Goal: Task Accomplishment & Management: Manage account settings

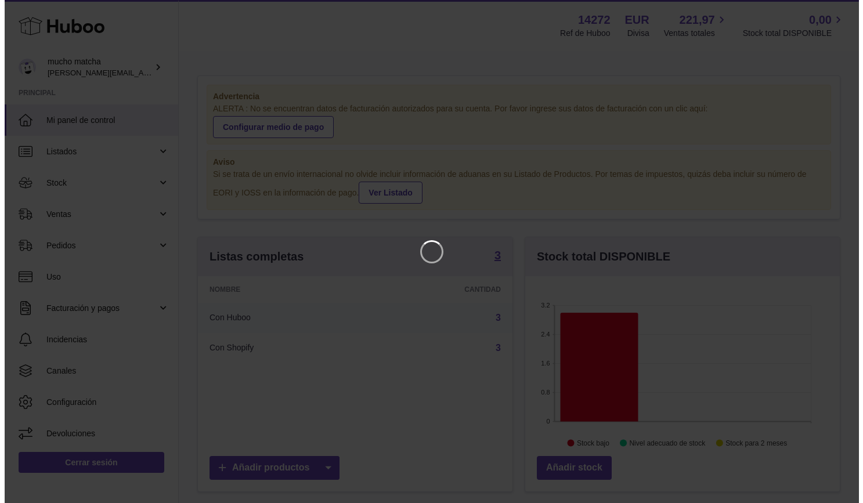
scroll to position [181, 319]
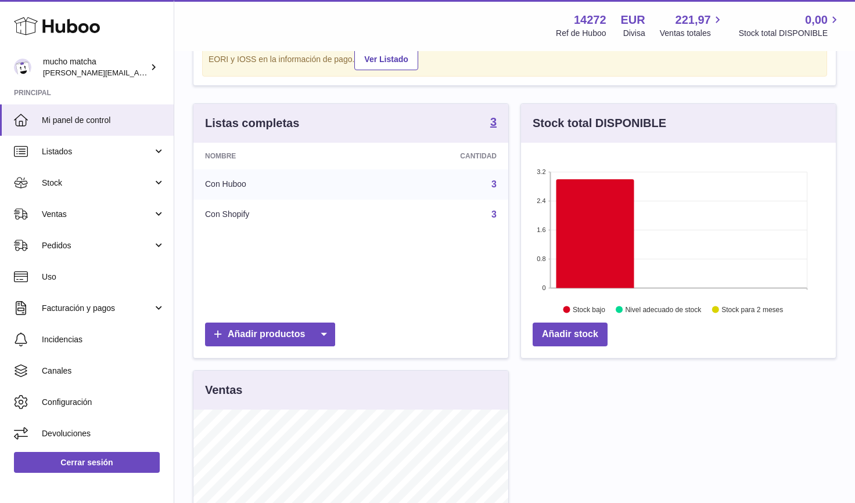
scroll to position [145, 0]
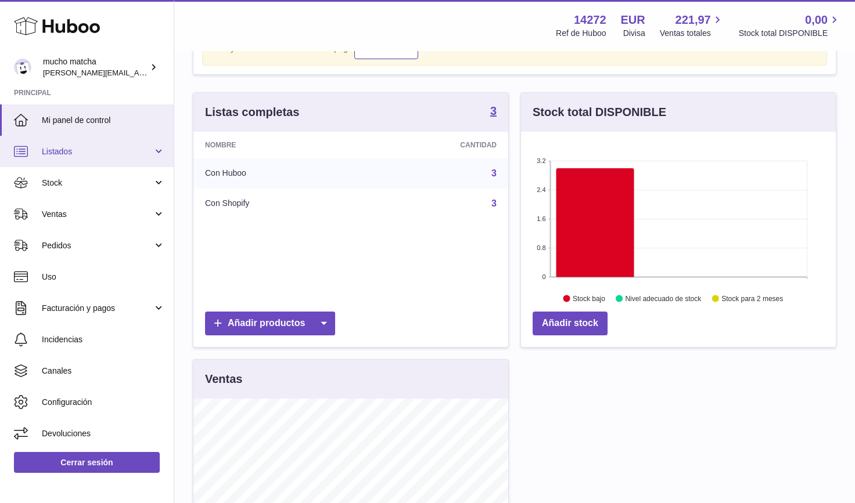
click at [154, 162] on link "Listados" at bounding box center [87, 151] width 174 height 31
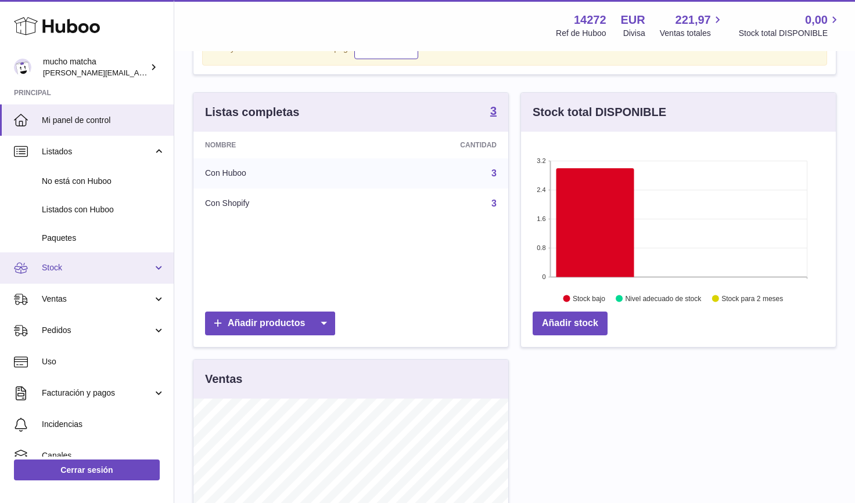
click at [153, 271] on link "Stock" at bounding box center [87, 268] width 174 height 31
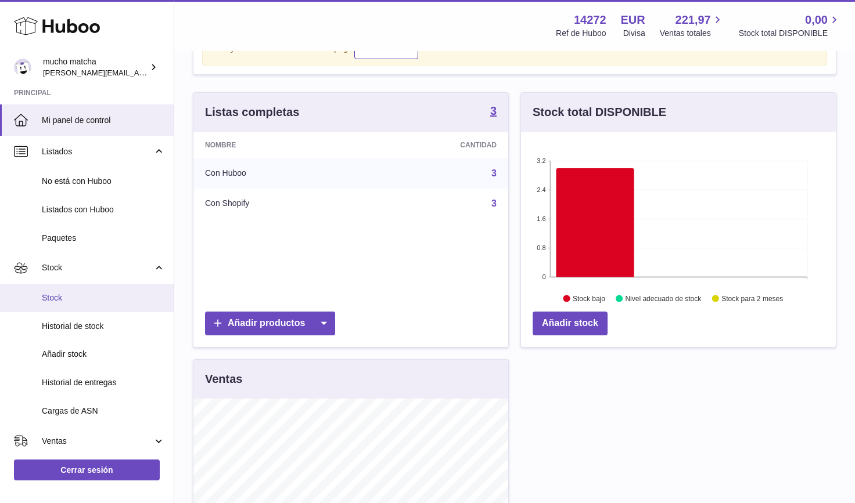
click at [95, 297] on span "Stock" at bounding box center [103, 298] width 123 height 11
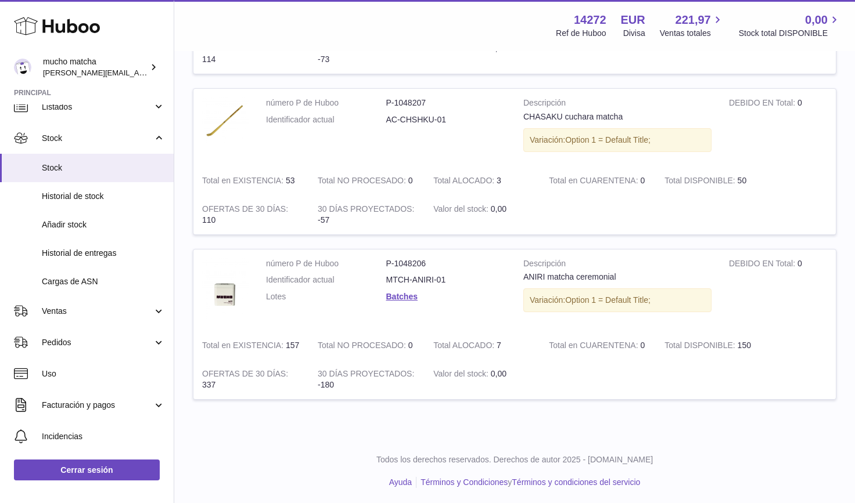
scroll to position [287, 0]
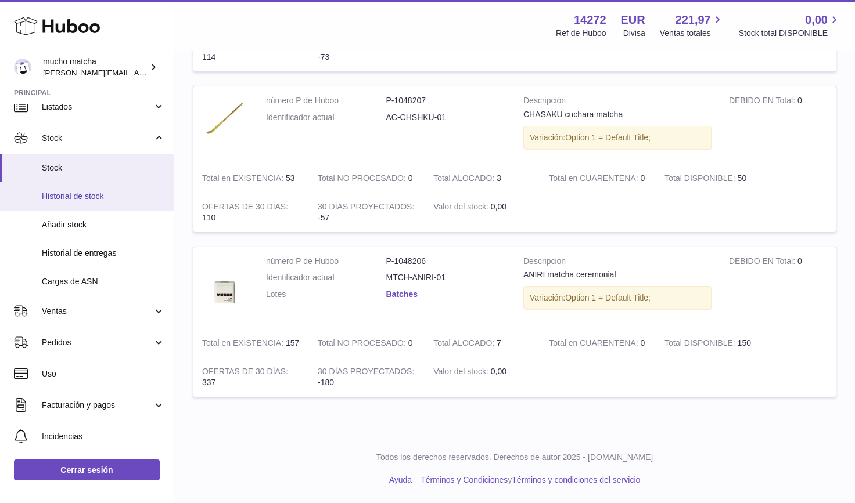
click at [131, 199] on span "Historial de stock" at bounding box center [103, 196] width 123 height 11
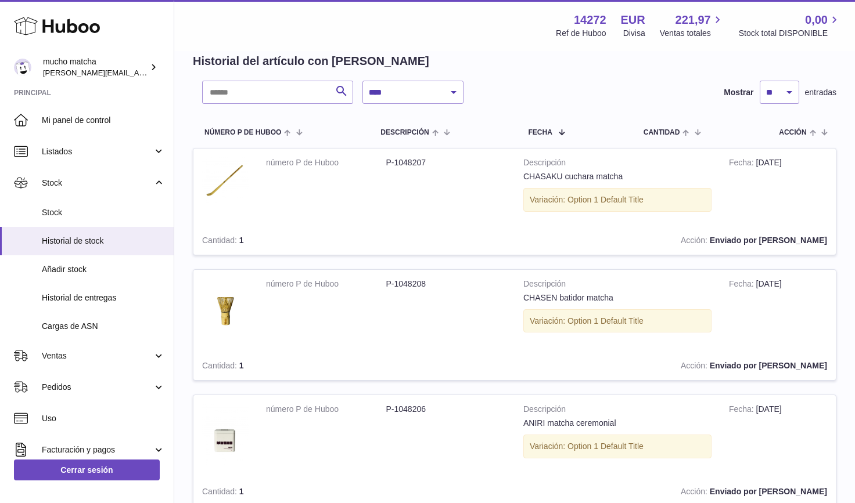
scroll to position [51, 0]
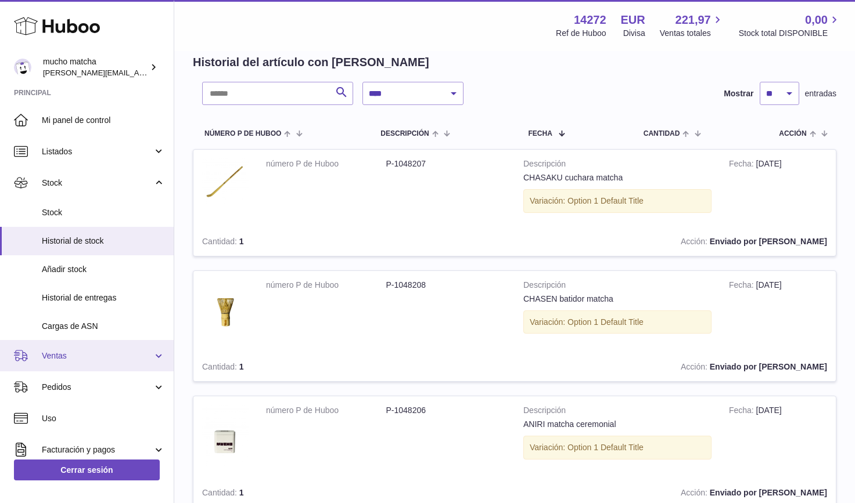
click at [98, 352] on span "Ventas" at bounding box center [97, 356] width 111 height 11
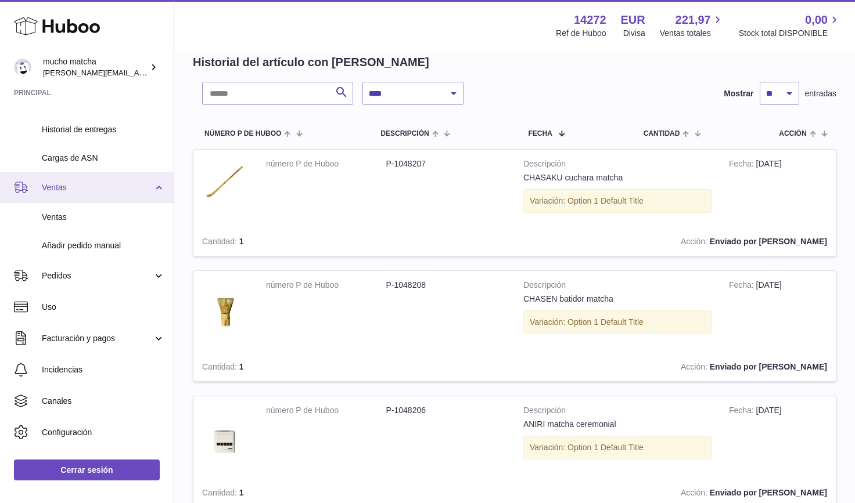
scroll to position [169, 0]
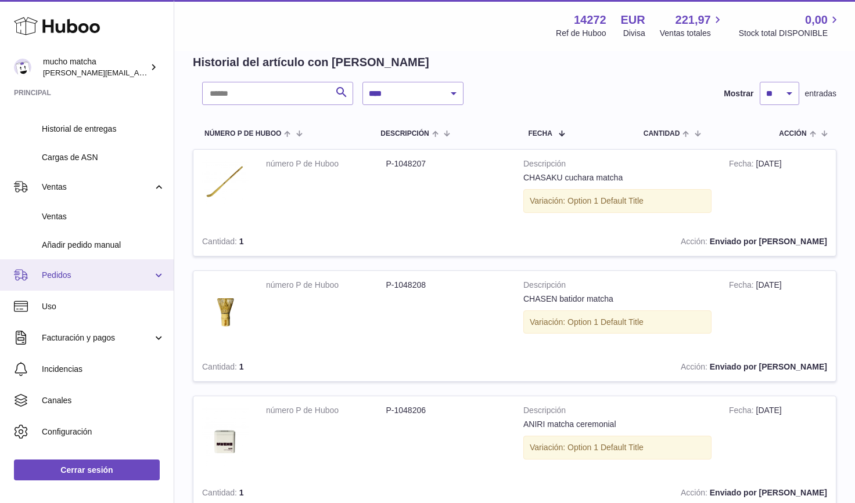
click at [102, 274] on span "Pedidos" at bounding box center [97, 275] width 111 height 11
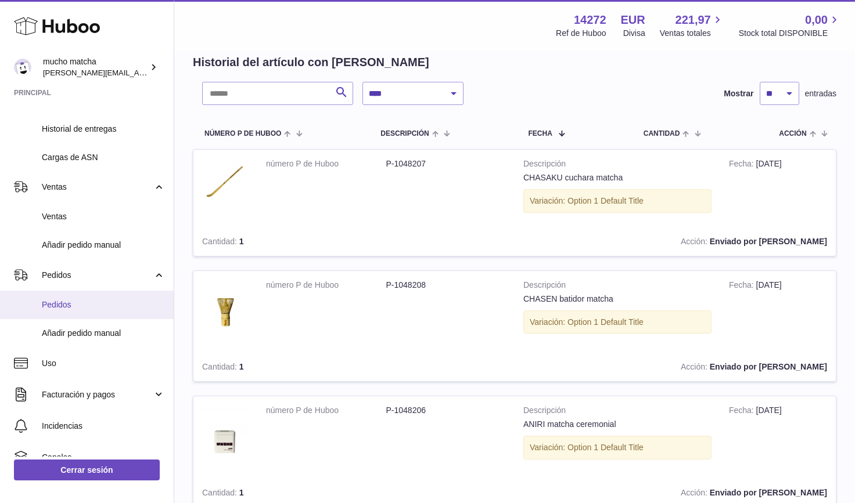
click at [85, 305] on span "Pedidos" at bounding box center [103, 305] width 123 height 11
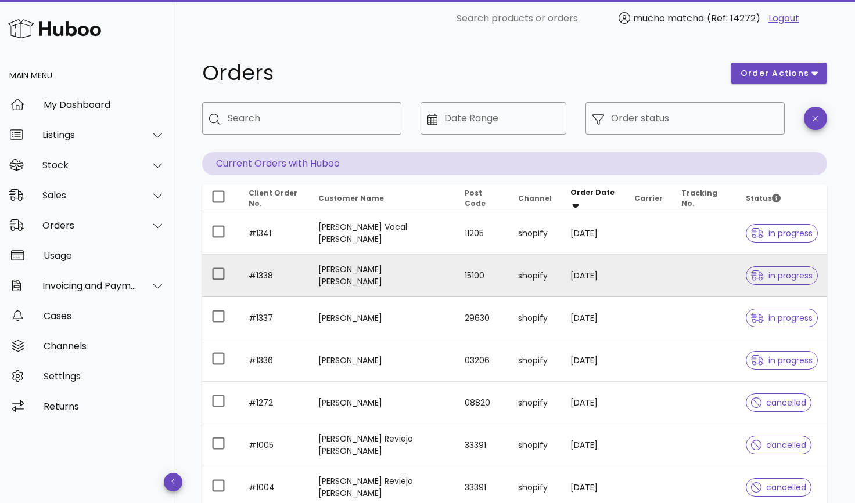
click at [679, 270] on td at bounding box center [704, 276] width 64 height 42
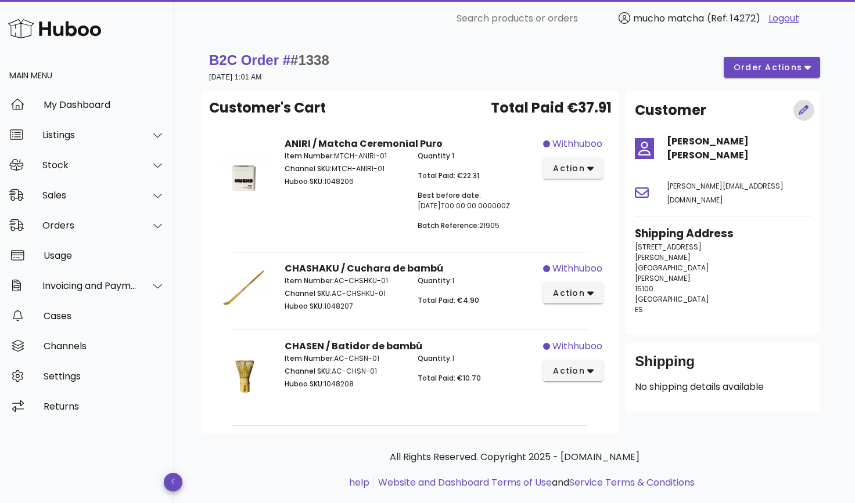
click at [806, 115] on span "button" at bounding box center [803, 111] width 11 height 12
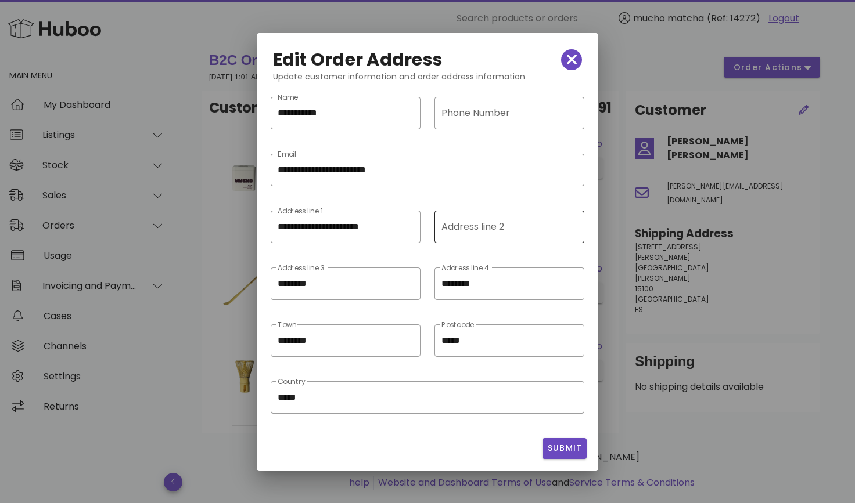
click at [462, 223] on div "Address line 2" at bounding box center [508, 227] width 134 height 33
type input "*"
click at [570, 454] on span "Submit" at bounding box center [564, 448] width 35 height 12
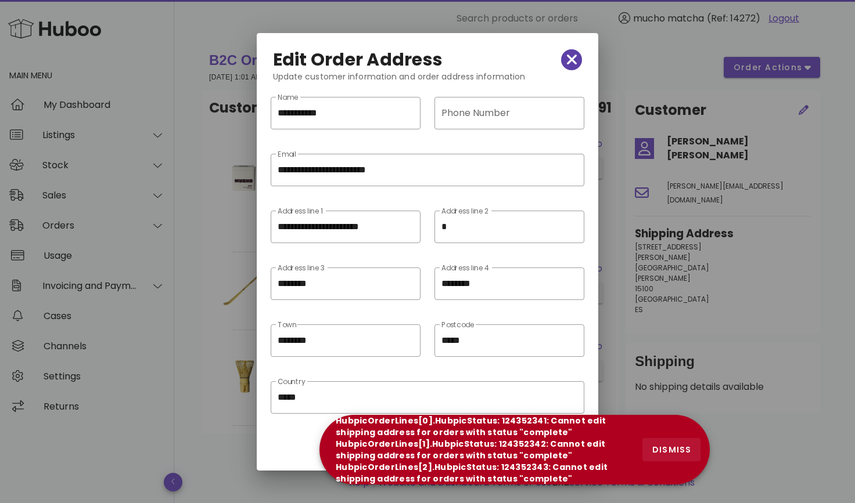
click at [679, 448] on span "dismiss" at bounding box center [671, 450] width 39 height 12
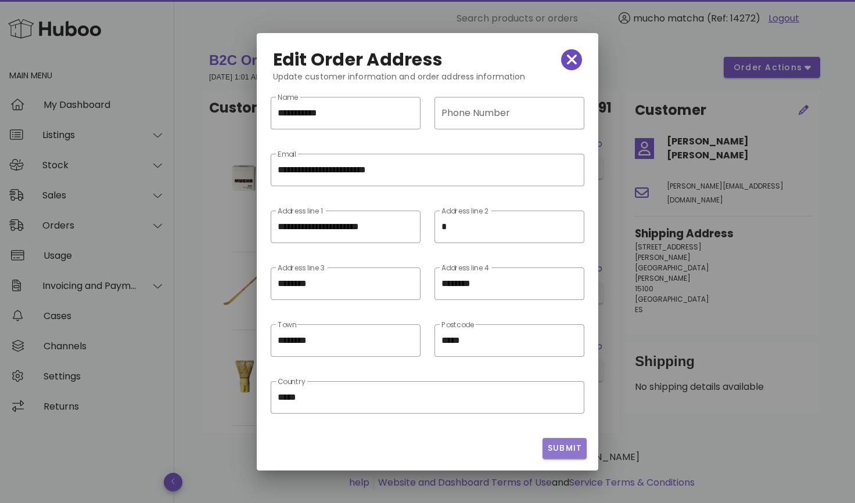
click at [567, 452] on span "Submit" at bounding box center [564, 448] width 35 height 12
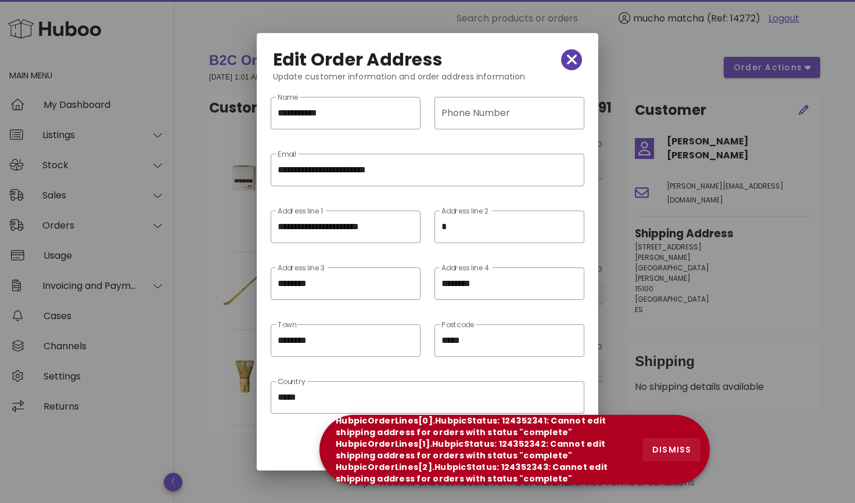
click at [664, 448] on span "dismiss" at bounding box center [671, 450] width 39 height 12
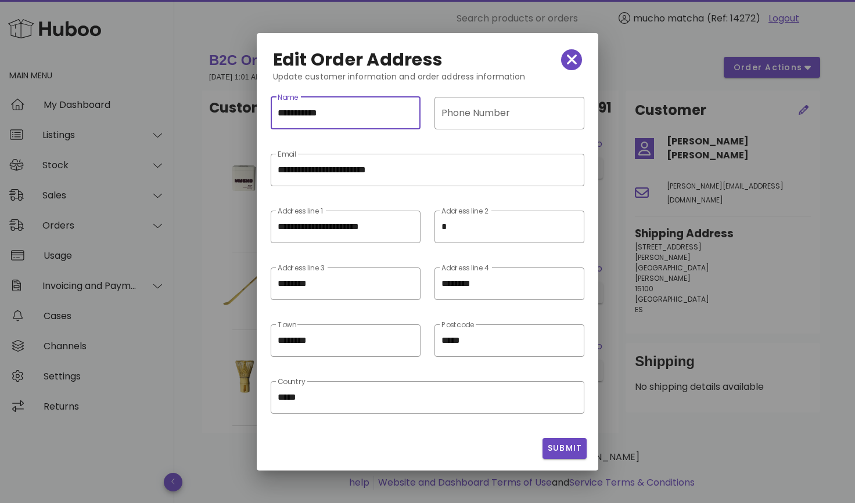
click at [375, 113] on input "**********" at bounding box center [346, 113] width 136 height 19
click at [552, 444] on span "Submit" at bounding box center [564, 448] width 35 height 12
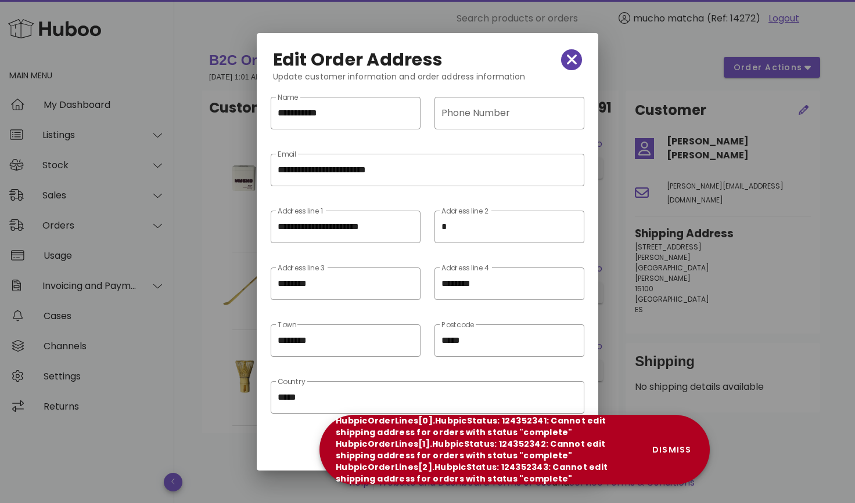
click at [574, 60] on icon "button" at bounding box center [572, 60] width 10 height 16
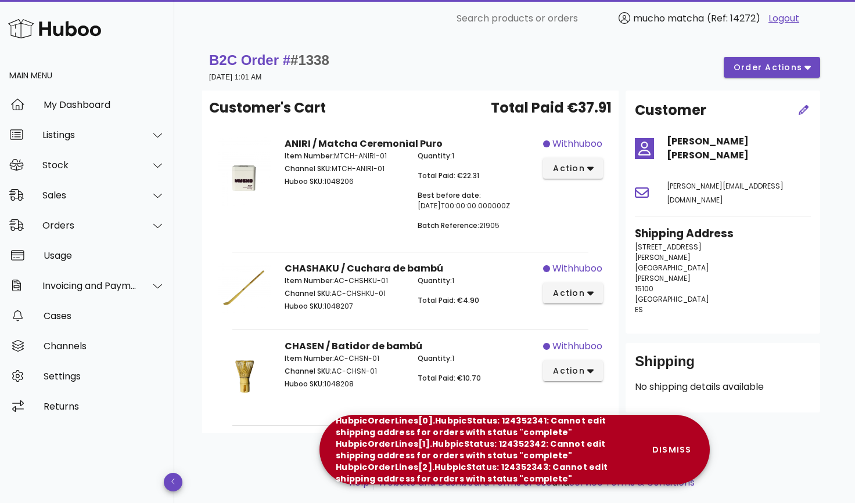
scroll to position [23, 0]
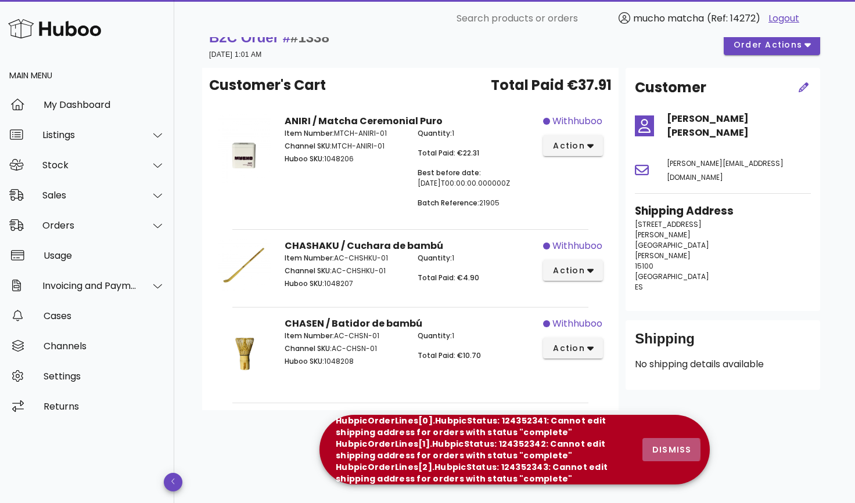
click at [679, 444] on span "dismiss" at bounding box center [671, 450] width 39 height 12
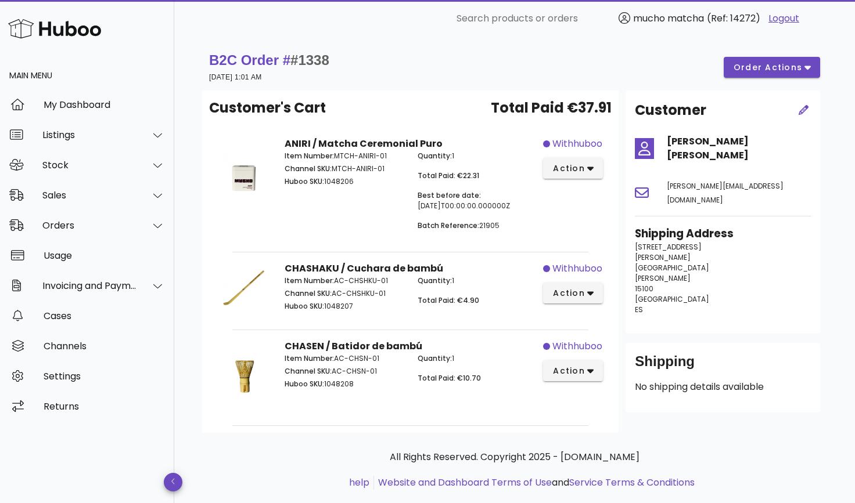
scroll to position [1, 0]
click at [800, 107] on icon "button" at bounding box center [803, 110] width 10 height 10
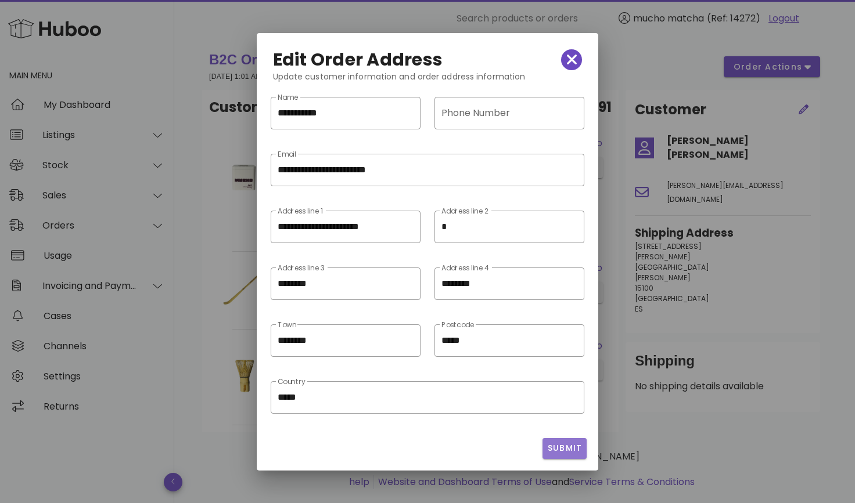
click at [573, 441] on button "Submit" at bounding box center [564, 448] width 45 height 21
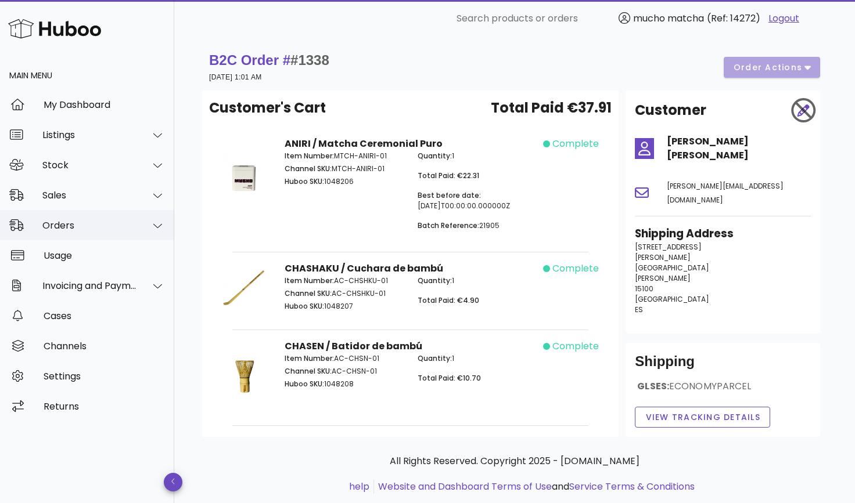
click at [95, 235] on div "Orders" at bounding box center [87, 225] width 174 height 30
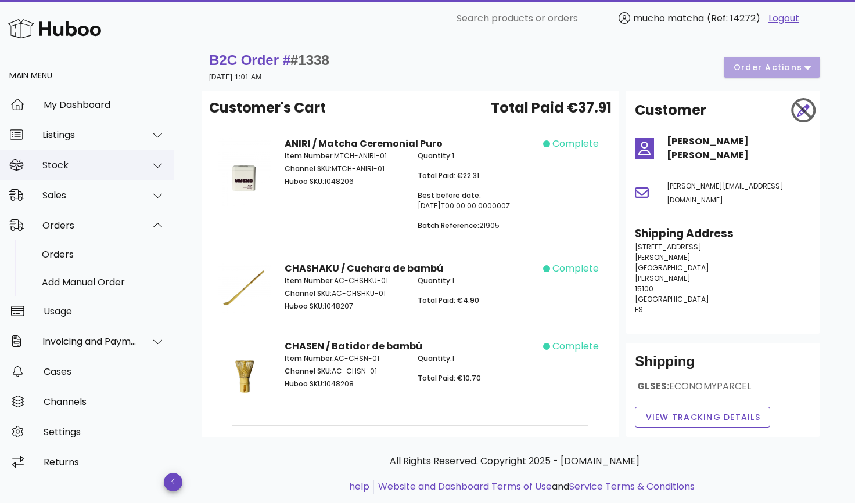
click at [73, 170] on div "Stock" at bounding box center [89, 165] width 95 height 11
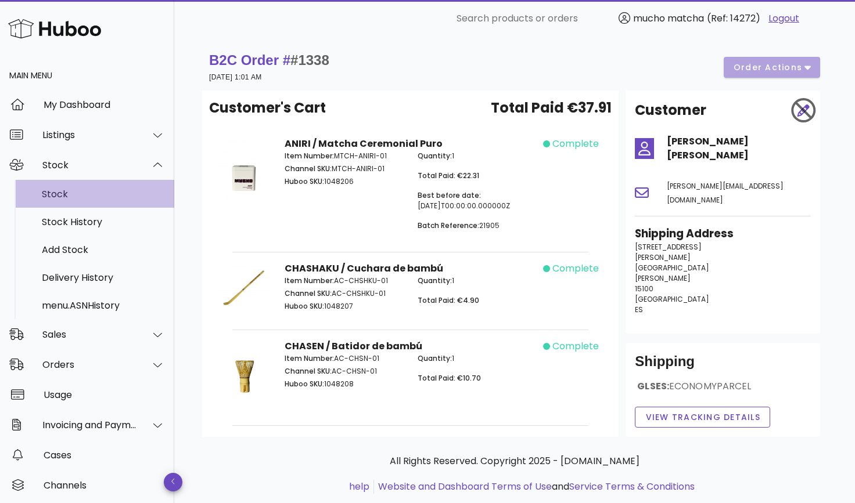
click at [67, 205] on div "Stock" at bounding box center [103, 194] width 123 height 25
